Goal: Transaction & Acquisition: Subscribe to service/newsletter

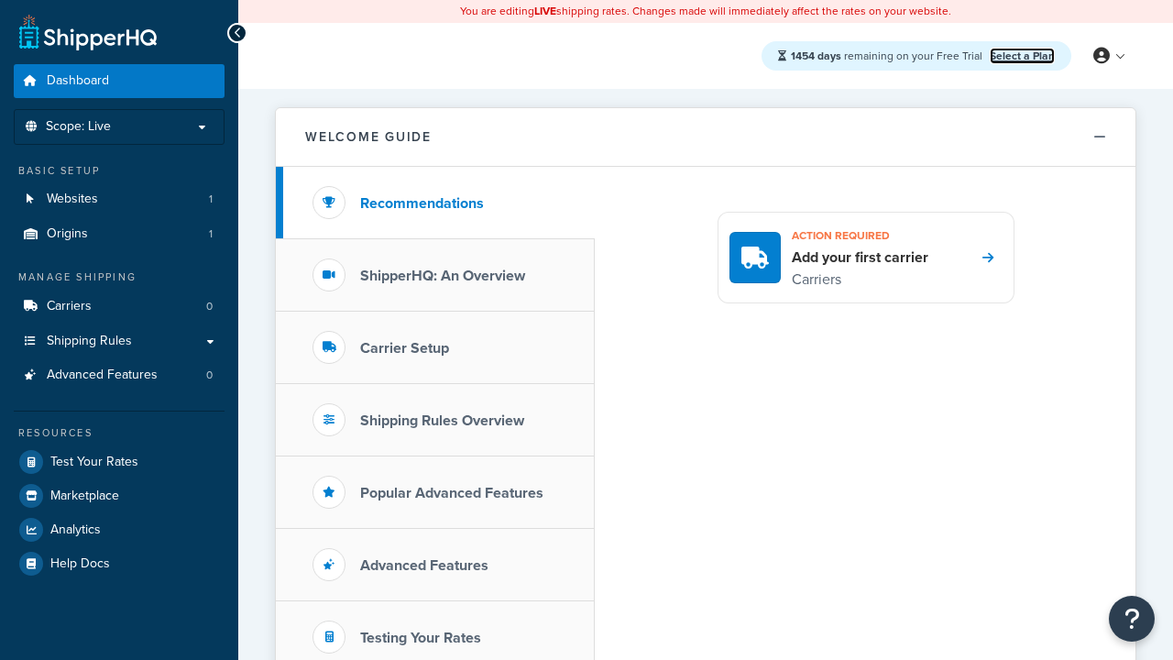
click at [1022, 55] on link "Select a Plan" at bounding box center [1022, 56] width 65 height 16
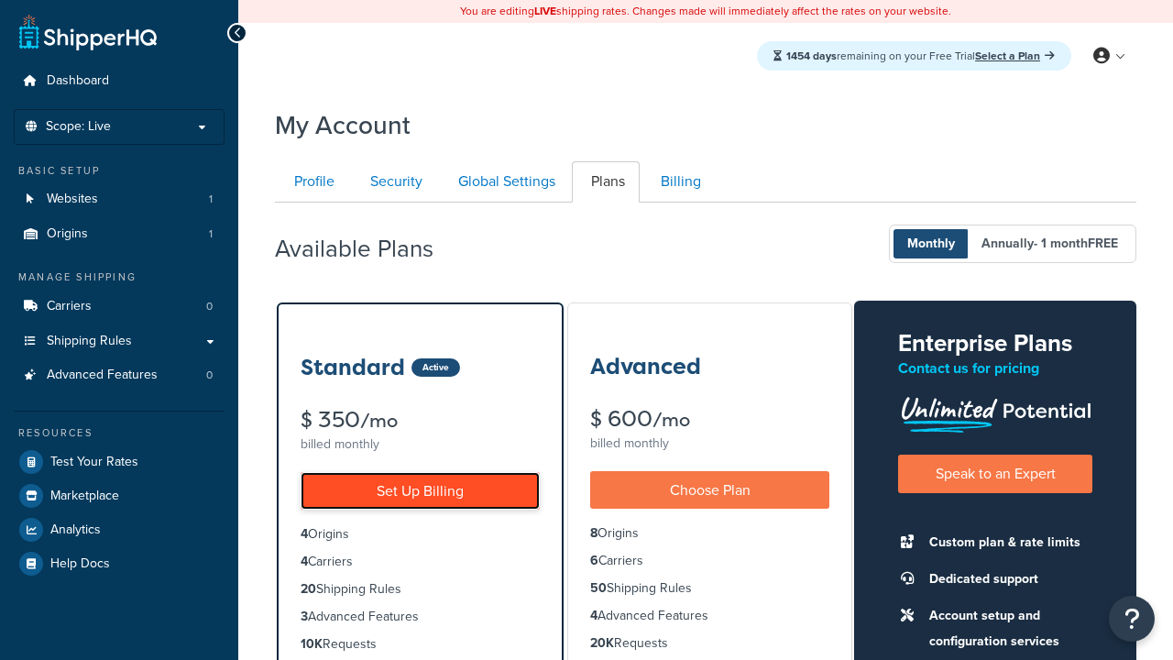
click at [420, 490] on link "Set Up Billing" at bounding box center [420, 491] width 239 height 38
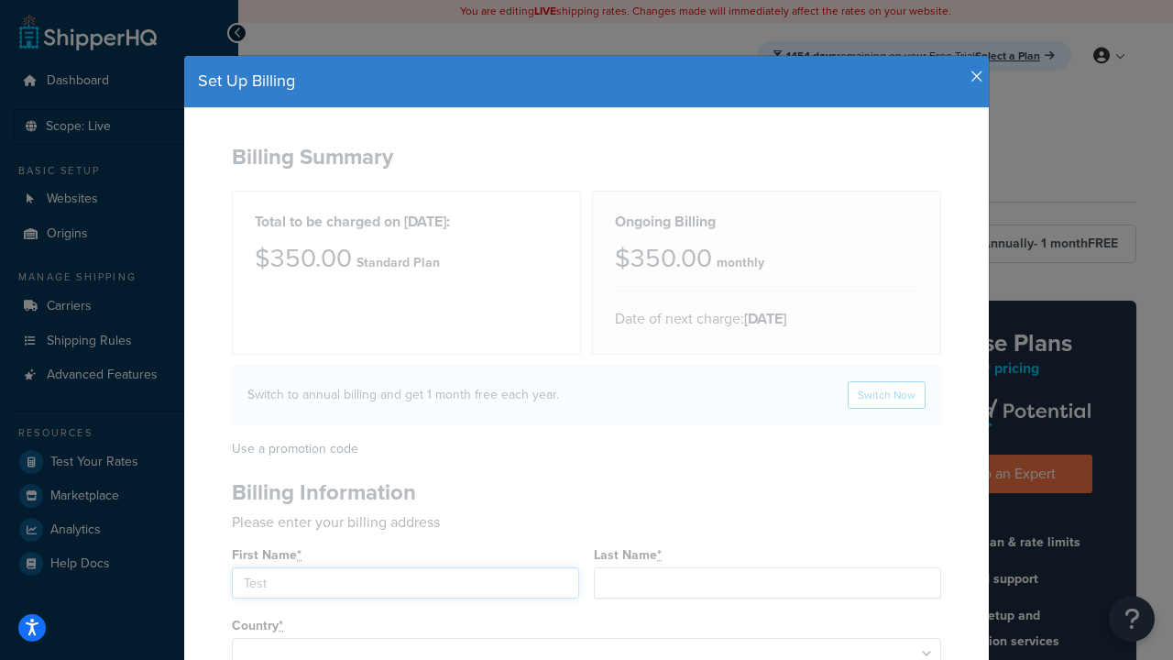
type input "Test"
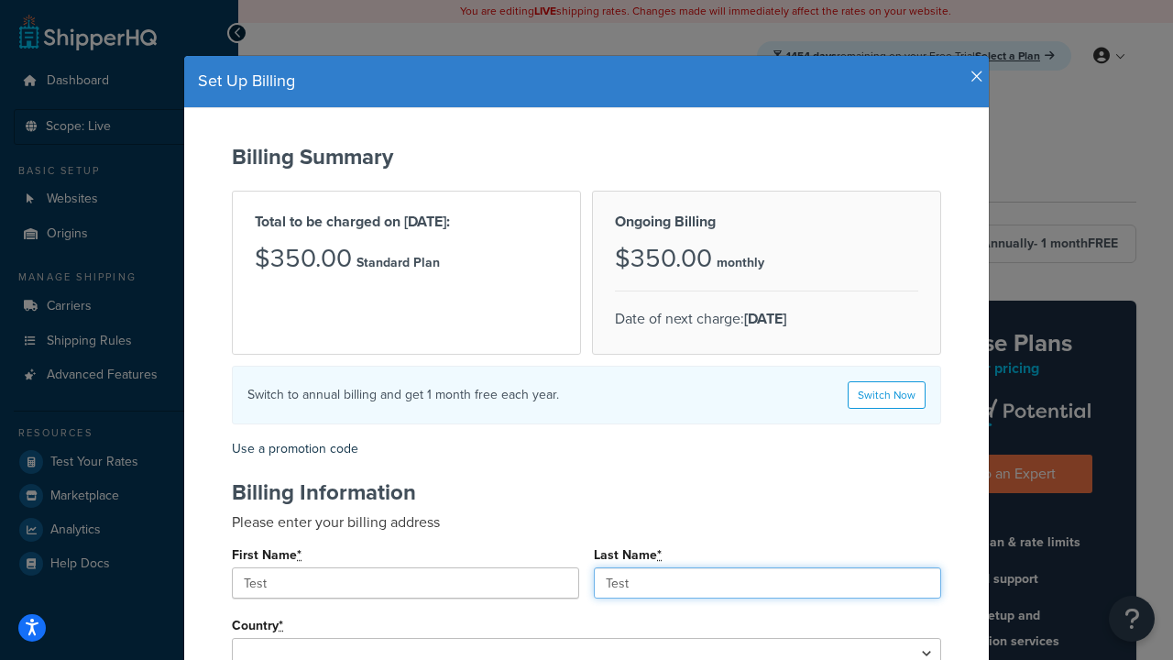
type input "Test"
type input "2209 Four Waters Loop"
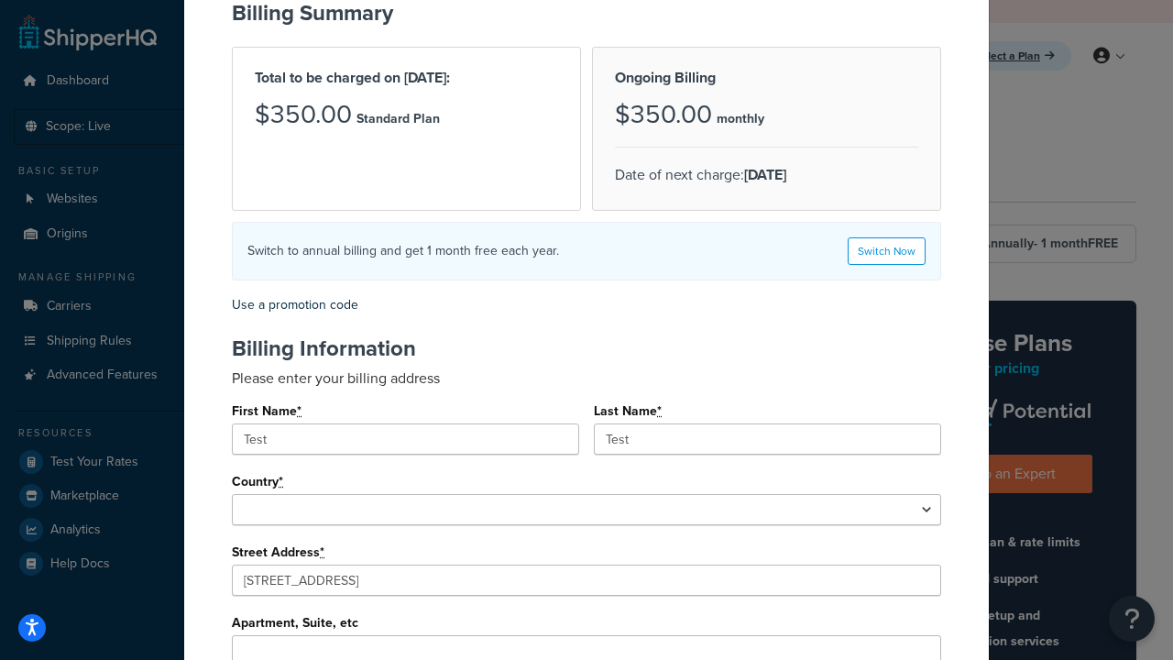
type input "Georgetown"
type input "78628"
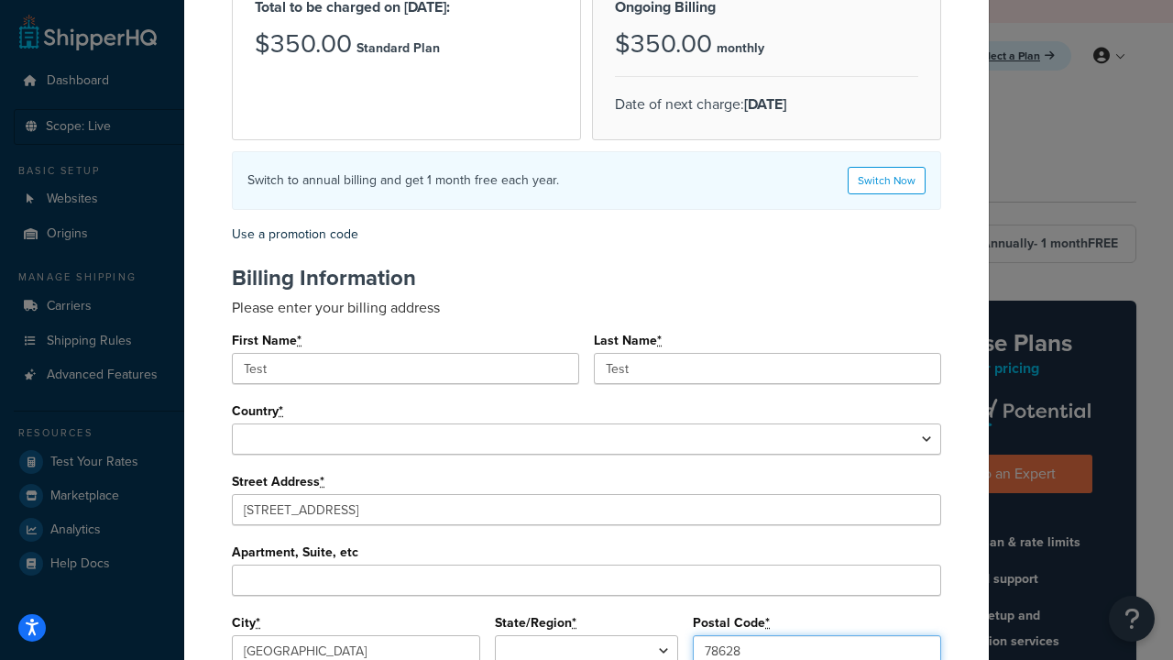
select select "1000"
select select "TX"
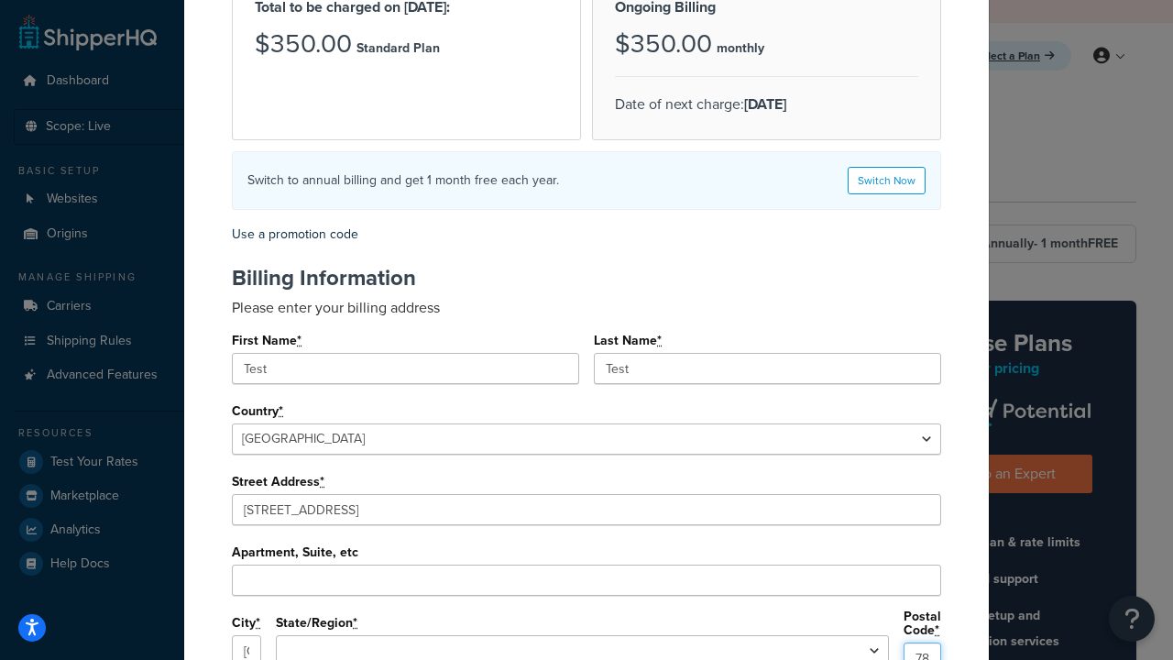
type input "78628"
